Goal: Transaction & Acquisition: Purchase product/service

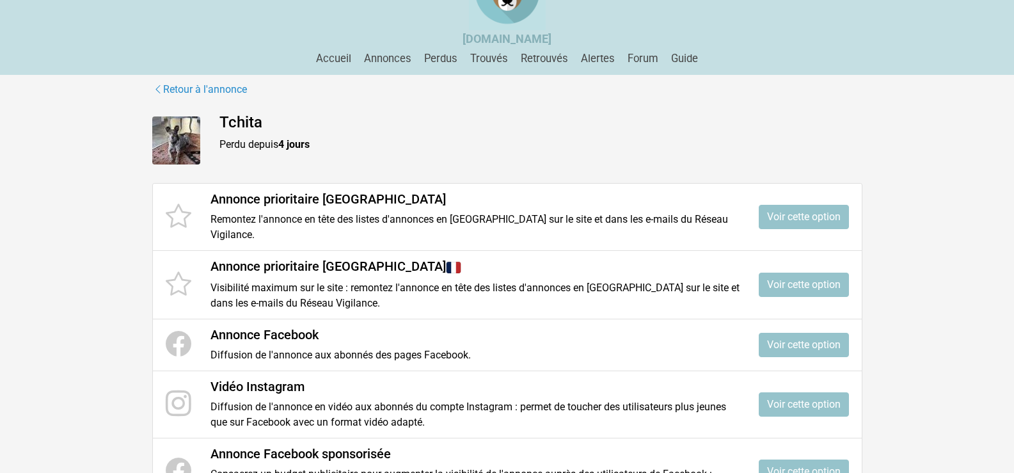
scroll to position [128, 0]
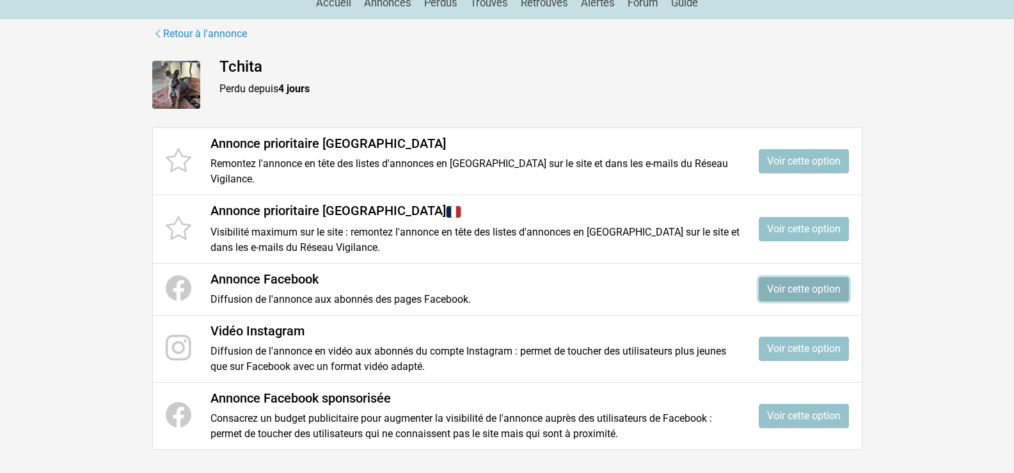
click at [785, 291] on link "Voir cette option" at bounding box center [804, 289] width 90 height 24
click at [799, 228] on link "Voir cette option" at bounding box center [804, 229] width 90 height 24
